Goal: Transaction & Acquisition: Purchase product/service

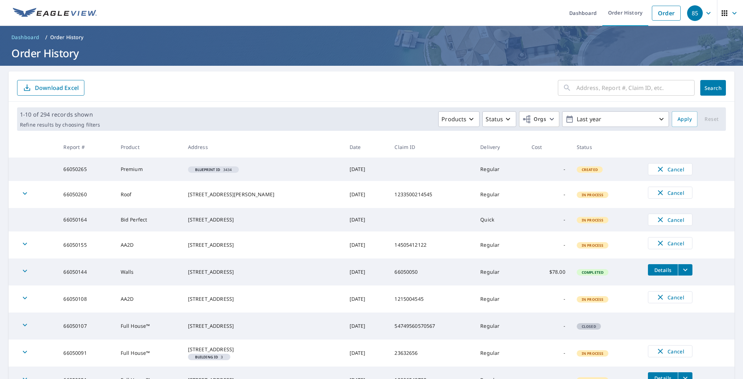
drag, startPoint x: 695, startPoint y: 334, endPoint x: 719, endPoint y: 330, distance: 24.8
click at [695, 334] on tr "66050107 Full House™ [STREET_ADDRESS] [DATE] 54749560570567 Regular - Closed" at bounding box center [372, 326] width 726 height 27
click at [658, 8] on link "Order" at bounding box center [666, 13] width 29 height 15
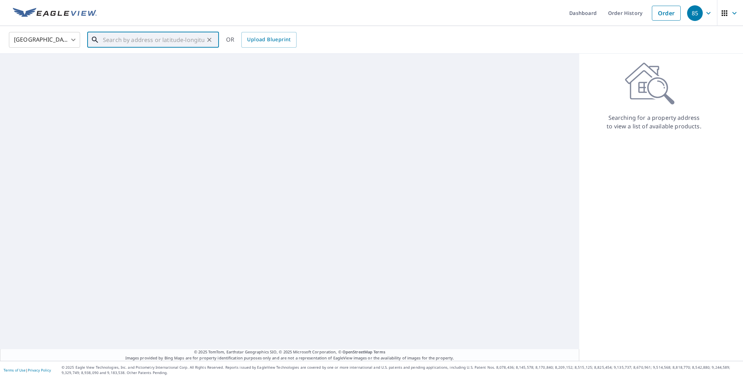
click at [116, 33] on input "text" at bounding box center [153, 40] width 101 height 20
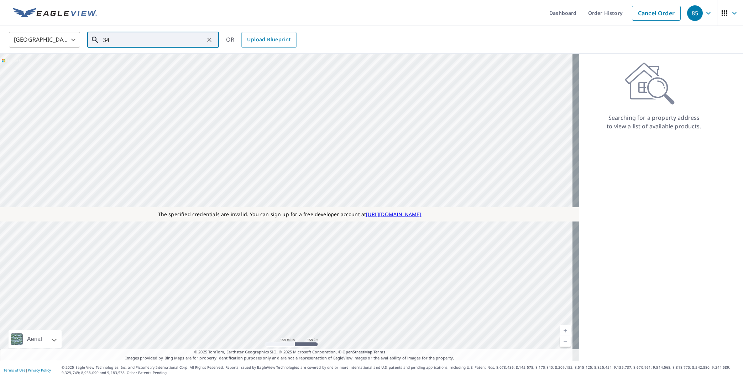
type input "3"
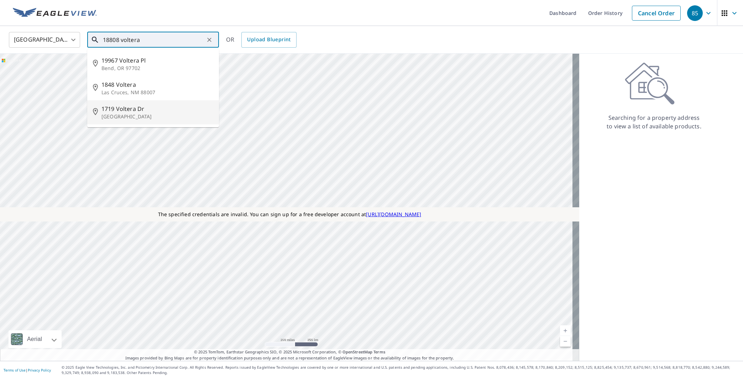
click at [119, 109] on span "1719 Voltera Dr" at bounding box center [157, 109] width 112 height 9
type input "1719 Voltera [GEOGRAPHIC_DATA][PERSON_NAME]"
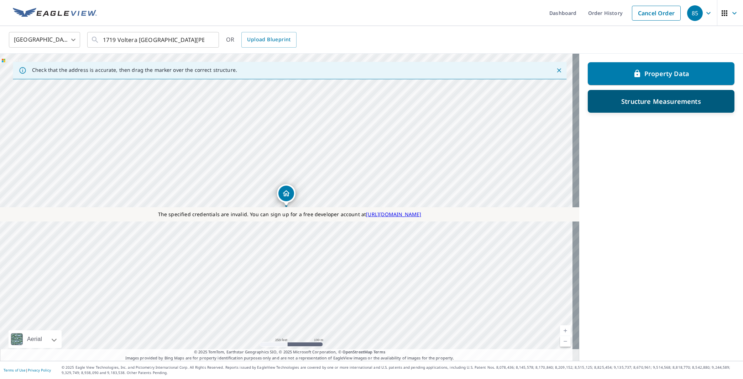
click at [604, 107] on div "Structure Measurements" at bounding box center [661, 101] width 147 height 23
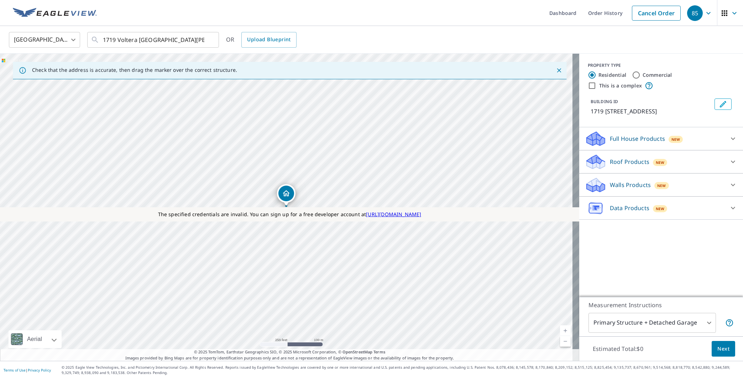
click at [612, 141] on p "Full House Products" at bounding box center [637, 139] width 55 height 9
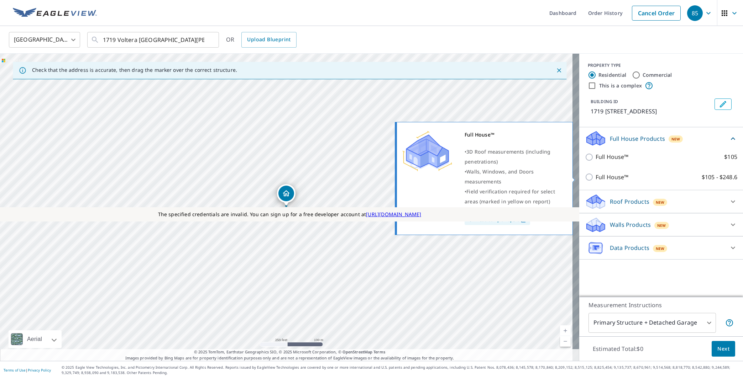
click at [585, 180] on input "Full House™ $105 - $248.6" at bounding box center [590, 177] width 11 height 9
checkbox input "true"
type input "3"
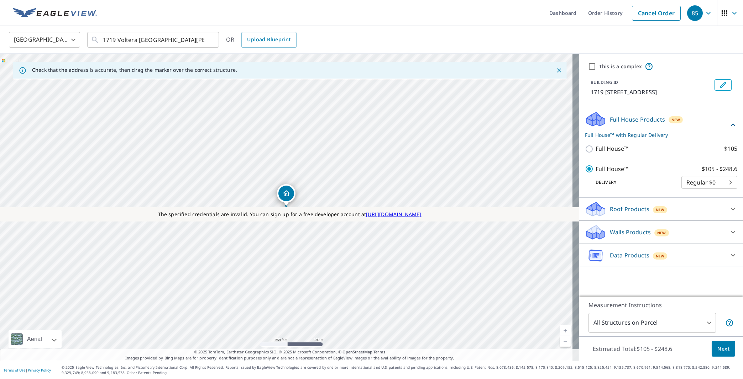
click at [661, 324] on body "85 85 Dashboard Order History Cancel Order 85 United States [GEOGRAPHIC_DATA] ​…" at bounding box center [371, 189] width 743 height 379
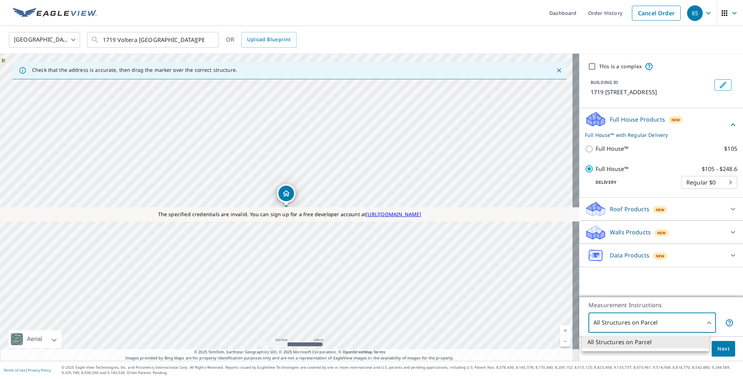
click at [716, 350] on div at bounding box center [371, 189] width 743 height 379
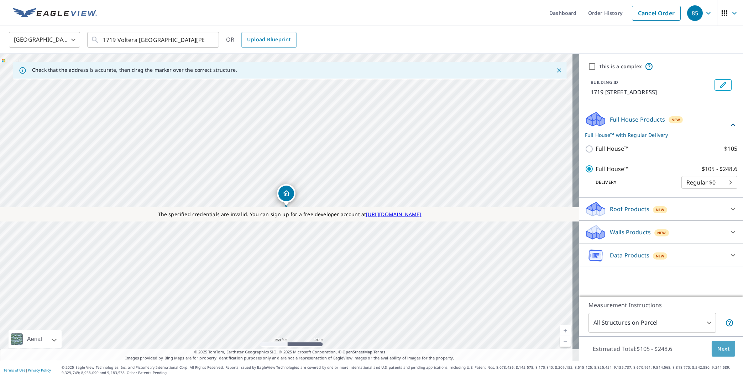
click at [719, 349] on span "Next" at bounding box center [723, 349] width 12 height 9
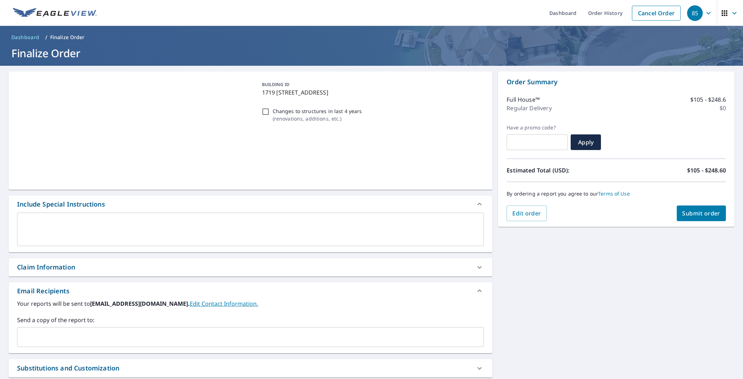
click at [123, 237] on textarea at bounding box center [250, 230] width 457 height 20
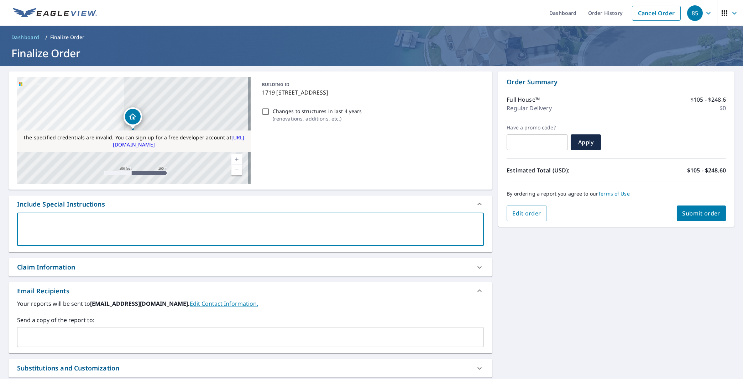
type textarea "T"
type textarea "x"
checkbox input "true"
type textarea "Te"
type textarea "x"
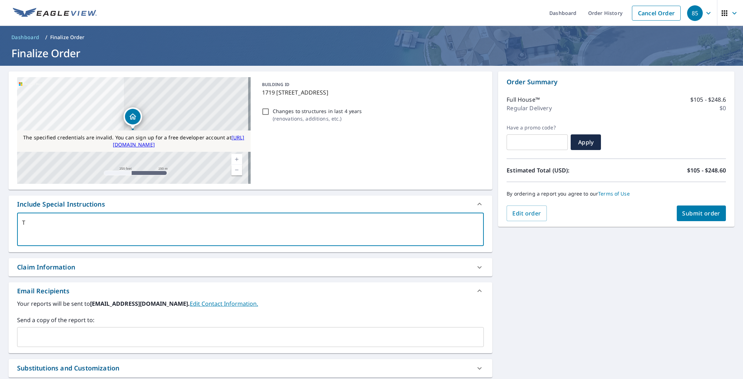
checkbox input "true"
type textarea "Tes"
type textarea "x"
checkbox input "true"
type textarea "Test"
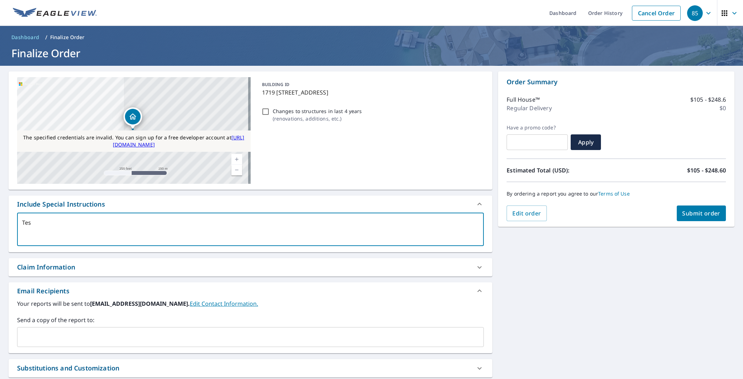
type textarea "x"
checkbox input "true"
type textarea "Testi"
type textarea "x"
checkbox input "true"
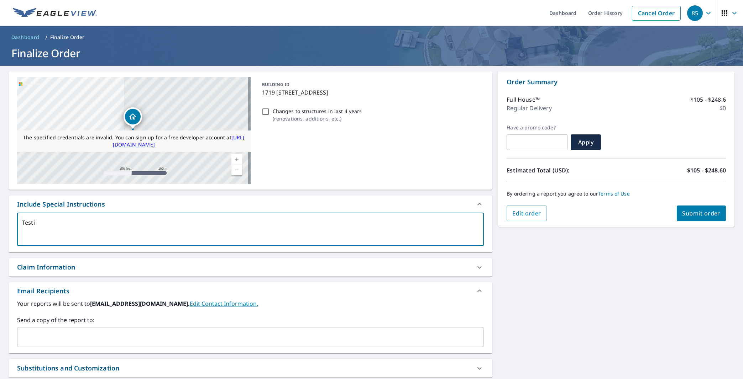
type textarea "Testin"
type textarea "x"
checkbox input "true"
type textarea "Testing"
type textarea "x"
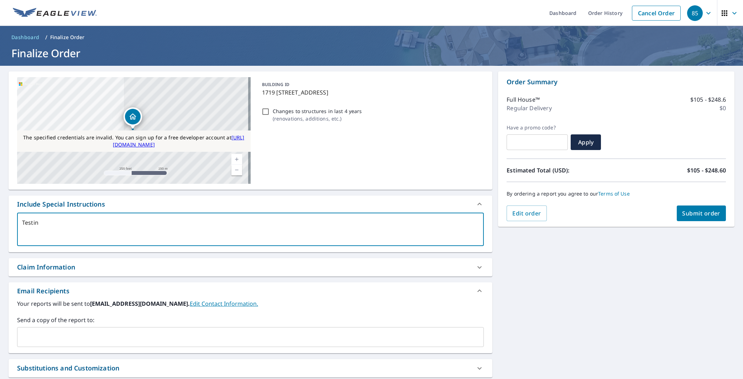
checkbox input "true"
type textarea "Testing1"
type textarea "x"
checkbox input "true"
type textarea "Testing12"
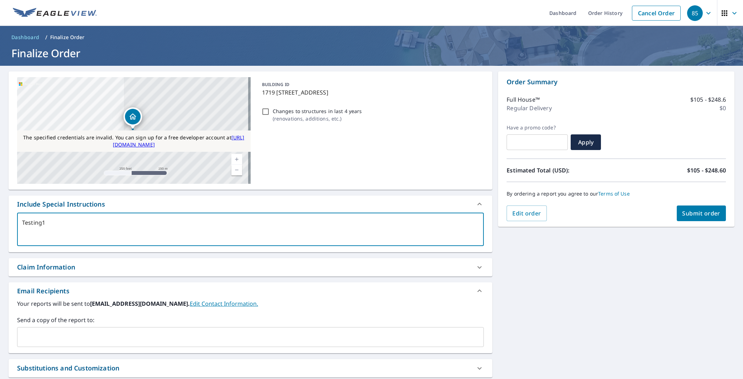
type textarea "x"
checkbox input "true"
type textarea "Testing124"
type textarea "x"
checkbox input "true"
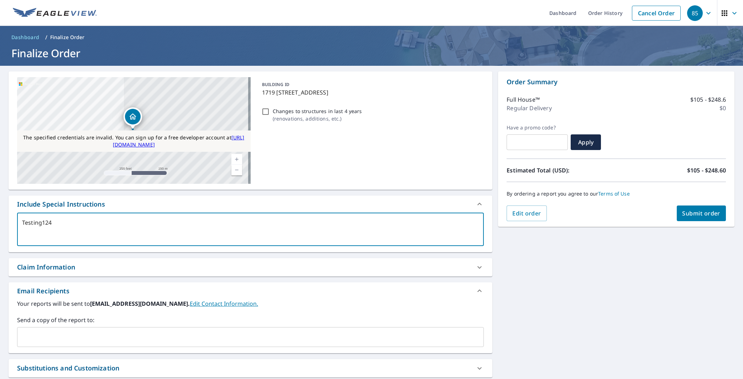
type textarea "Testing1245"
type textarea "x"
checkbox input "true"
type textarea "Testing12451"
type textarea "x"
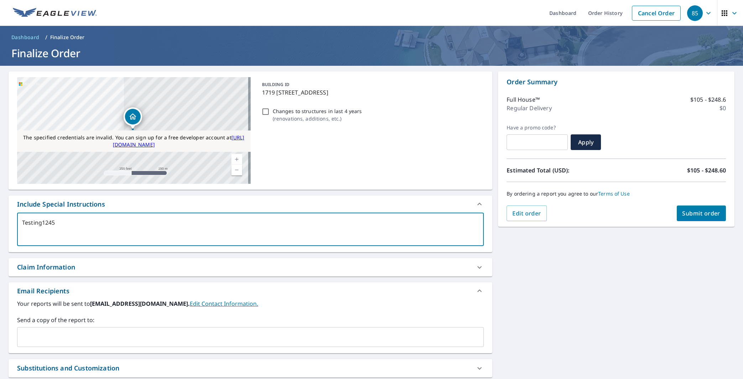
checkbox input "true"
type textarea "Testing124512"
type textarea "x"
checkbox input "true"
type textarea "Testing124512"
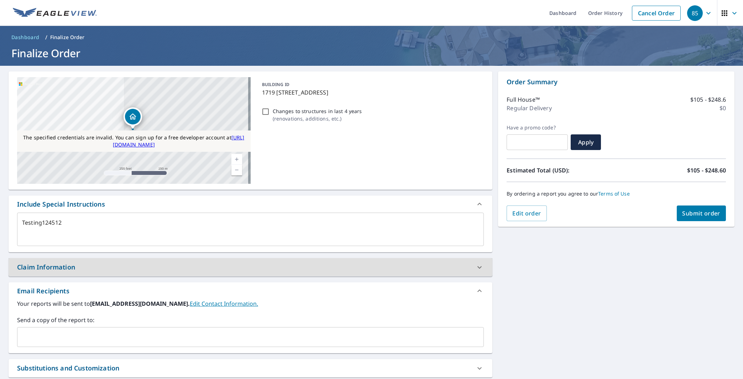
click at [270, 270] on div "Claim Information" at bounding box center [244, 268] width 454 height 10
type textarea "x"
checkbox input "true"
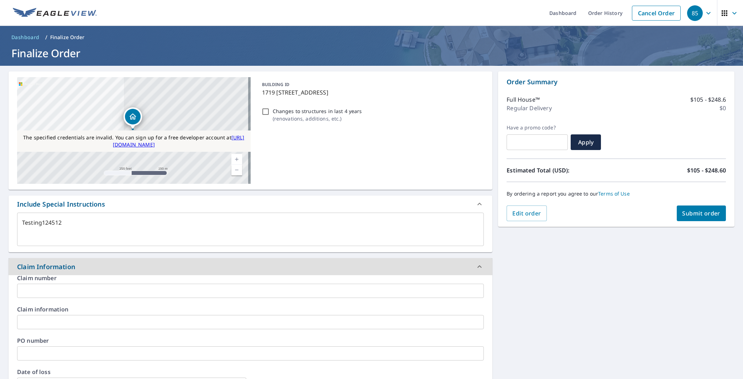
click at [266, 294] on input "text" at bounding box center [250, 291] width 467 height 14
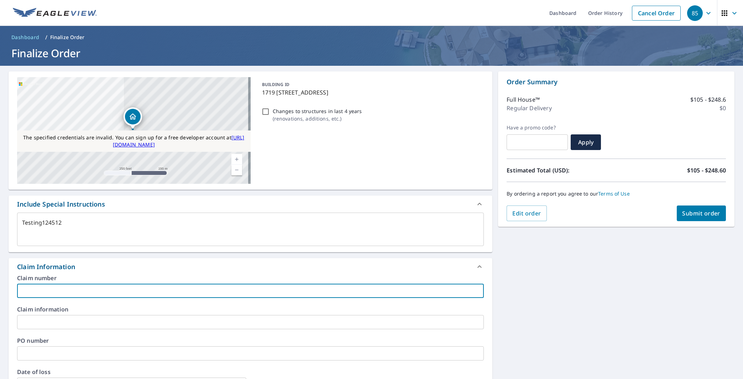
type textarea "x"
type input "1"
checkbox input "true"
type textarea "x"
type input "12"
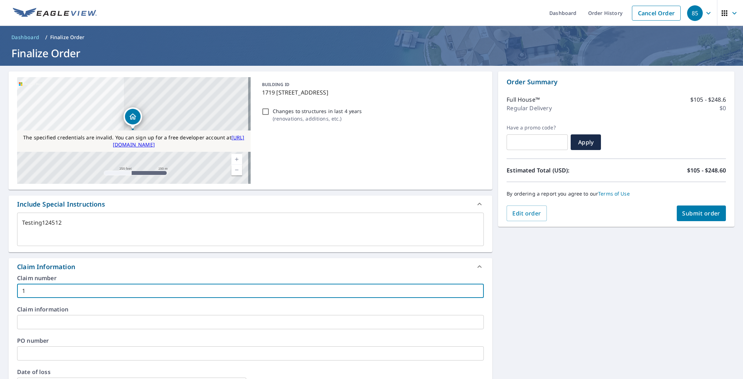
checkbox input "true"
type textarea "x"
type input "125"
checkbox input "true"
type textarea "x"
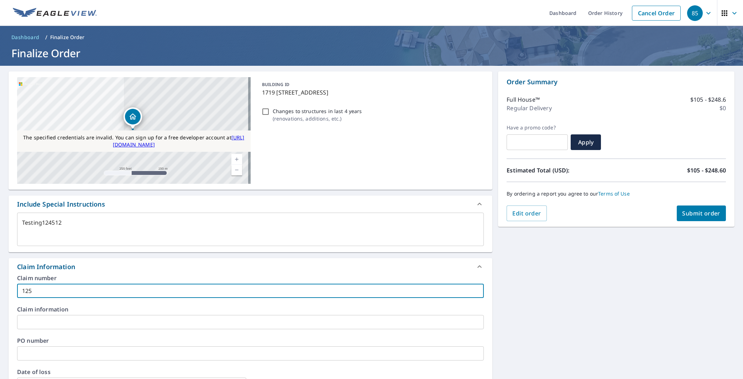
type input "1254"
checkbox input "true"
type textarea "x"
type input "12540"
checkbox input "true"
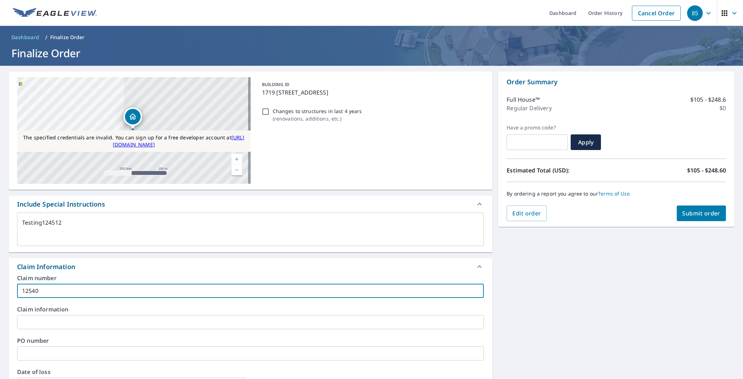
type textarea "x"
type input "125400"
checkbox input "true"
type textarea "x"
type input "1254005"
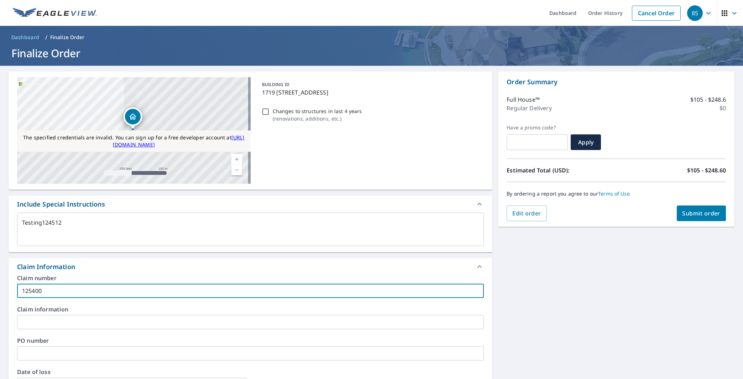
checkbox input "true"
type textarea "x"
type input "12540054"
checkbox input "true"
type textarea "x"
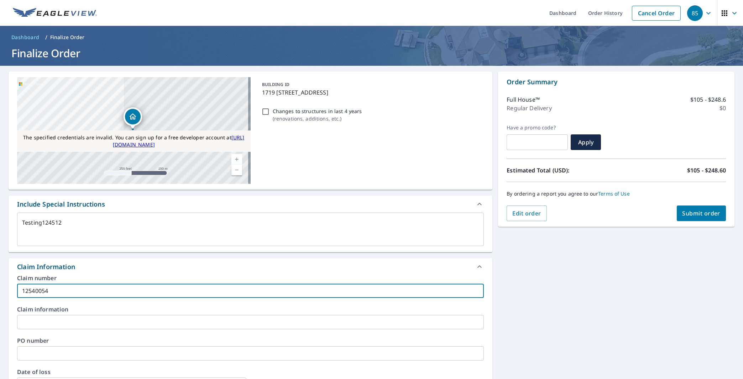
type input "125400545"
checkbox input "true"
type textarea "x"
type input "1254005451"
checkbox input "true"
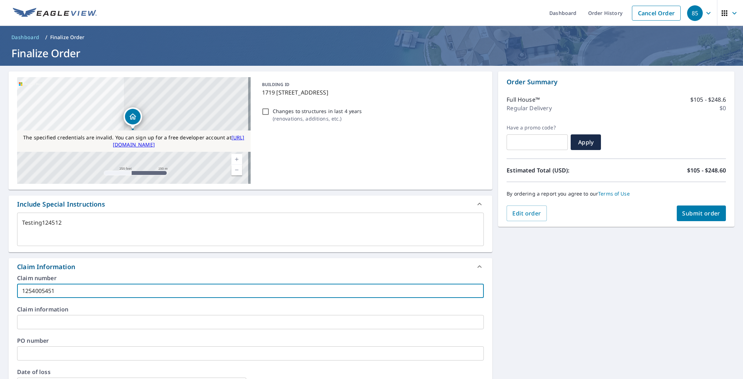
type input "12540054512"
type textarea "x"
checkbox input "true"
type textarea "x"
type input "125400545121"
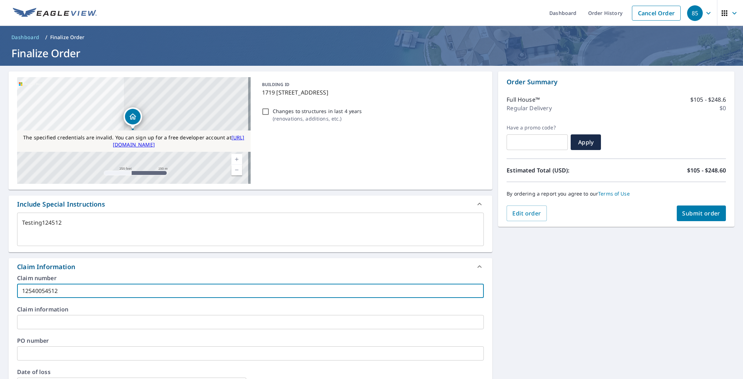
checkbox input "true"
type textarea "x"
type input "1254005451212"
checkbox input "true"
type input "1254005451212"
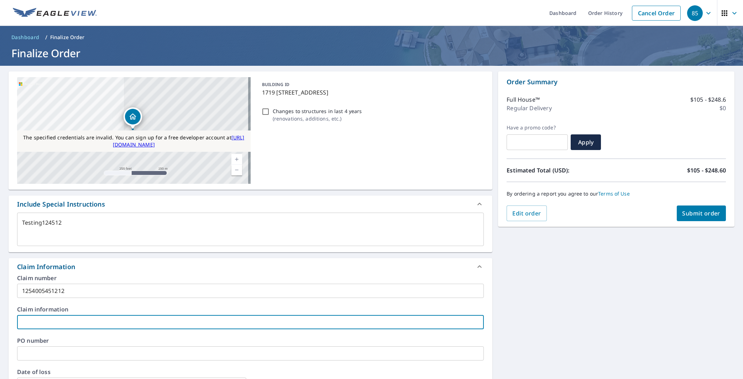
type textarea "x"
type input "5"
checkbox input "true"
type textarea "x"
type input "51"
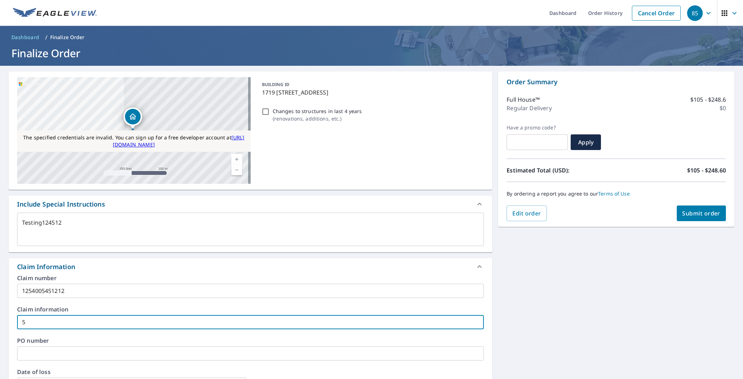
checkbox input "true"
type textarea "x"
type input "512"
checkbox input "true"
type textarea "x"
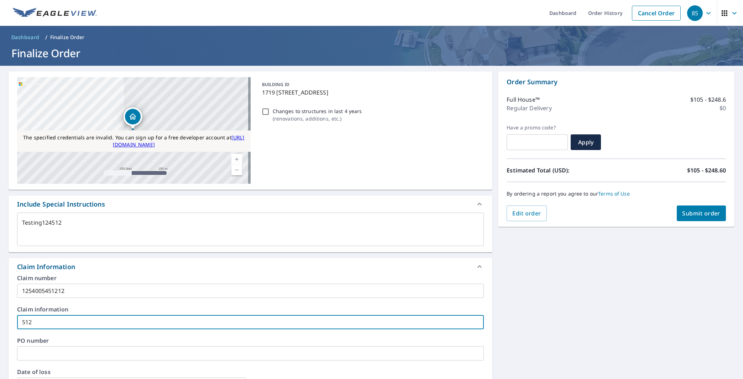
type input "5121"
checkbox input "true"
type textarea "x"
type input "51212"
checkbox input "true"
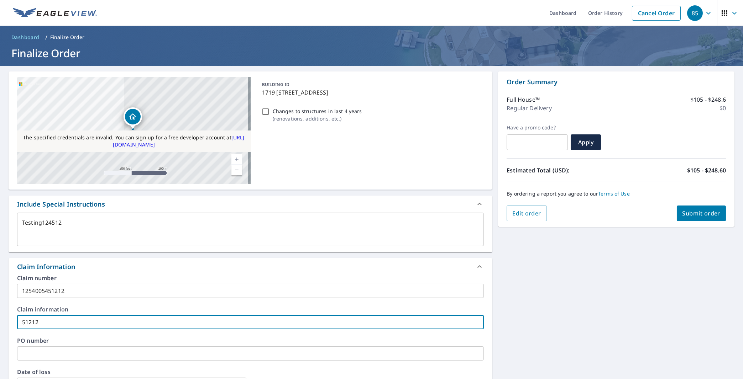
type textarea "x"
type input "512121"
checkbox input "true"
type textarea "x"
type input "5121212"
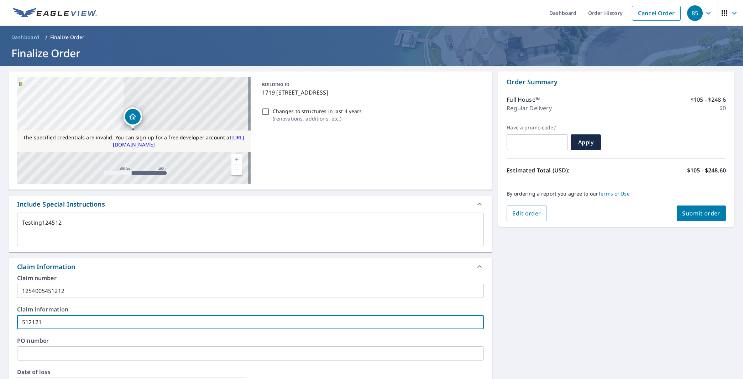
checkbox input "true"
type textarea "x"
type input "51212122"
checkbox input "true"
type input "51212122"
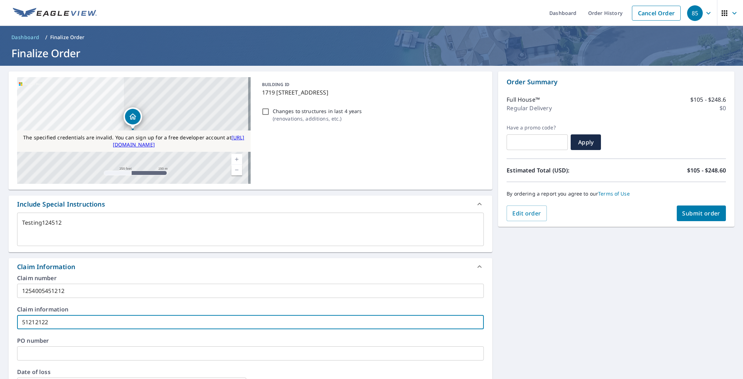
click at [704, 217] on span "Submit order" at bounding box center [701, 214] width 38 height 8
type textarea "x"
checkbox input "true"
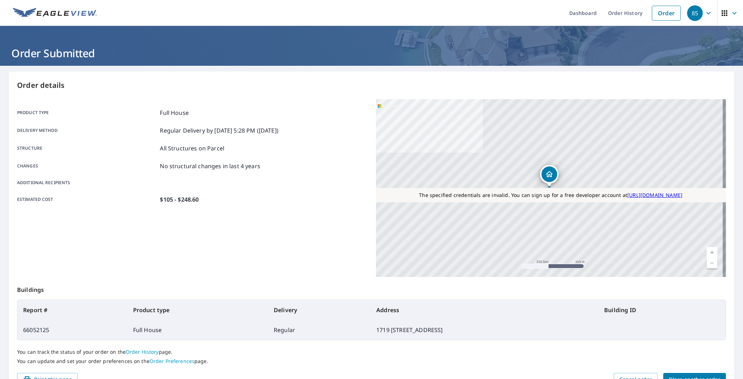
click at [271, 361] on p "You can update and set your order preferences on the Order Preferences page." at bounding box center [371, 361] width 709 height 6
drag, startPoint x: 43, startPoint y: 333, endPoint x: 17, endPoint y: 330, distance: 26.6
click at [17, 330] on div "Order details Product type Full House Delivery method Regular Delivery by [DATE…" at bounding box center [372, 233] width 726 height 323
copy td "66052125"
click at [673, 50] on h1 "Order Submitted" at bounding box center [372, 53] width 726 height 15
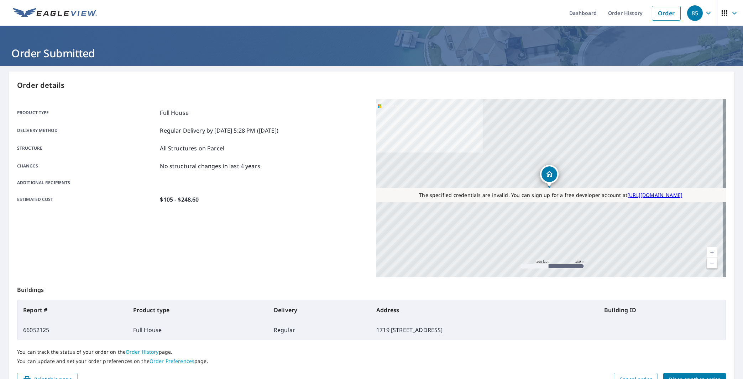
click at [704, 16] on icon "button" at bounding box center [708, 13] width 9 height 9
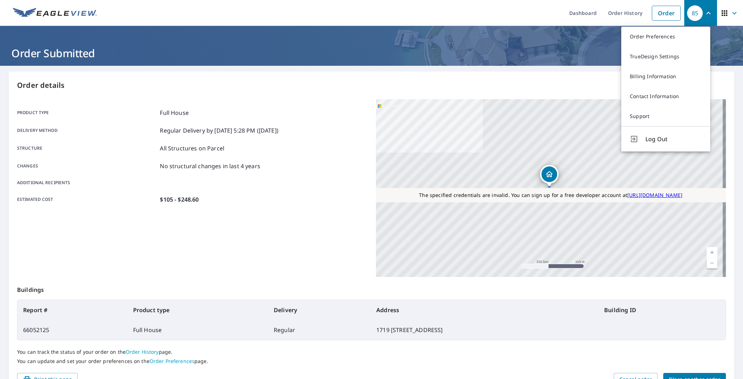
click at [570, 47] on h1 "Order Submitted" at bounding box center [372, 53] width 726 height 15
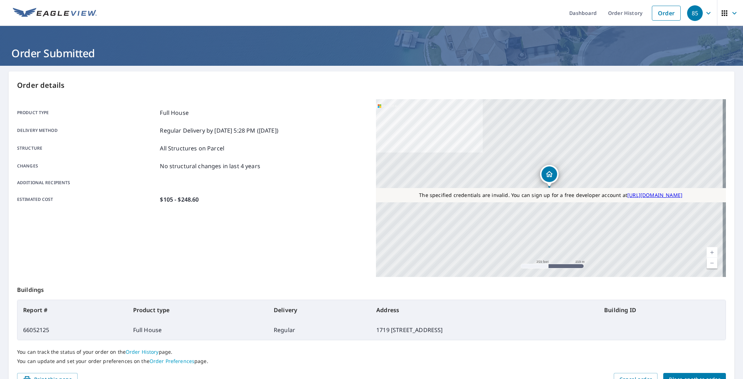
click at [256, 236] on div "Product type Full House Delivery method Regular Delivery by [DATE] 5:28 PM ([DA…" at bounding box center [192, 188] width 350 height 178
drag, startPoint x: 55, startPoint y: 331, endPoint x: 13, endPoint y: 331, distance: 41.6
click at [13, 331] on div "Order details Product type Full House Delivery method Regular Delivery by [DATE…" at bounding box center [372, 233] width 726 height 323
click at [116, 218] on div "Product type Full House Delivery method Regular Delivery by [DATE] 5:28 PM ([DA…" at bounding box center [192, 188] width 350 height 178
drag, startPoint x: 58, startPoint y: 326, endPoint x: 16, endPoint y: 331, distance: 42.3
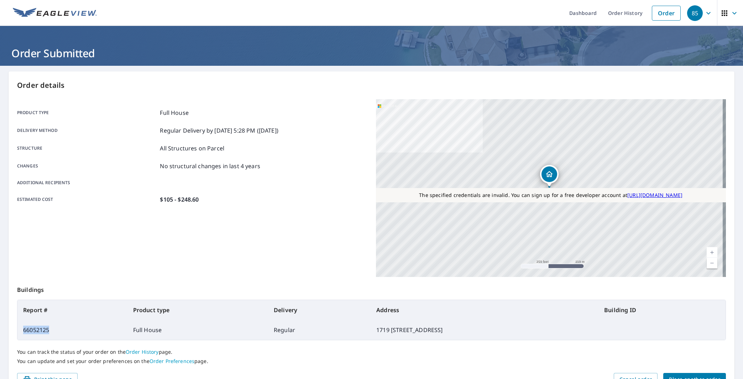
click at [16, 331] on div "Order details Product type Full House Delivery method Regular Delivery by [DATE…" at bounding box center [372, 233] width 726 height 323
click at [98, 249] on div "Product type Full House Delivery method Regular Delivery by [DATE] 5:28 PM ([DA…" at bounding box center [192, 188] width 350 height 178
